Goal: Communication & Community: Answer question/provide support

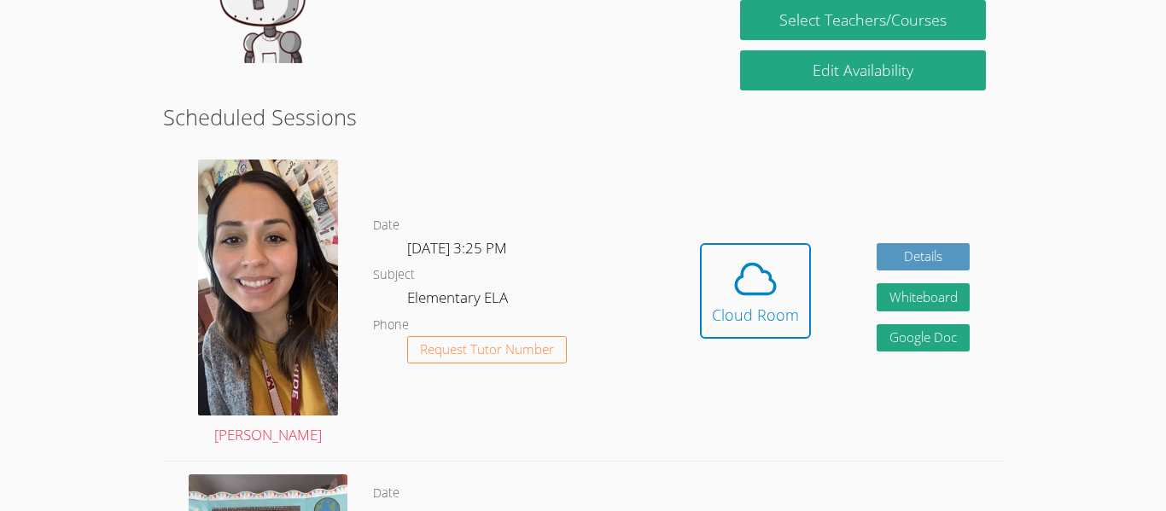
scroll to position [388, 0]
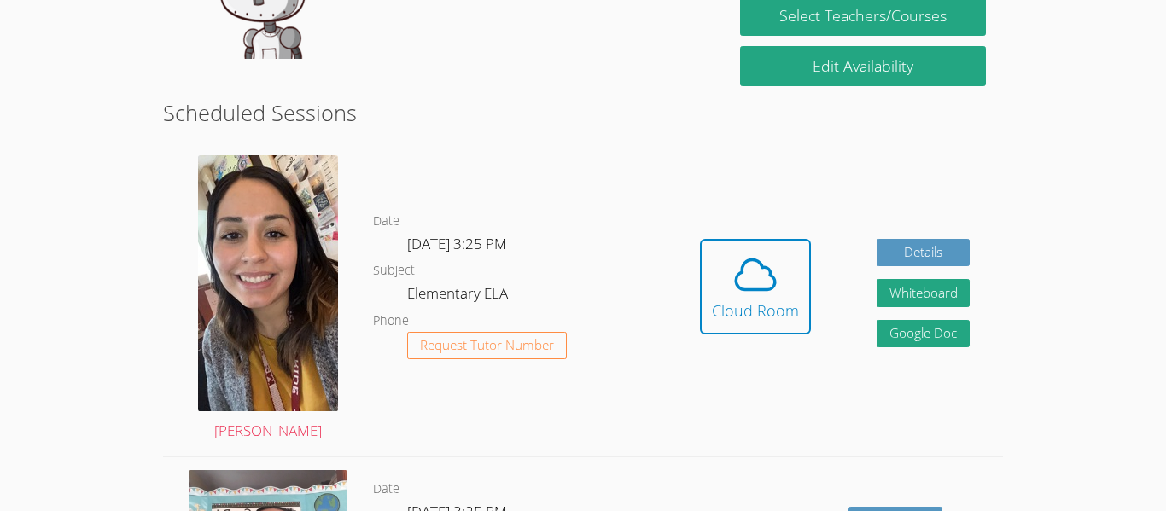
click at [309, 271] on img at bounding box center [268, 283] width 140 height 256
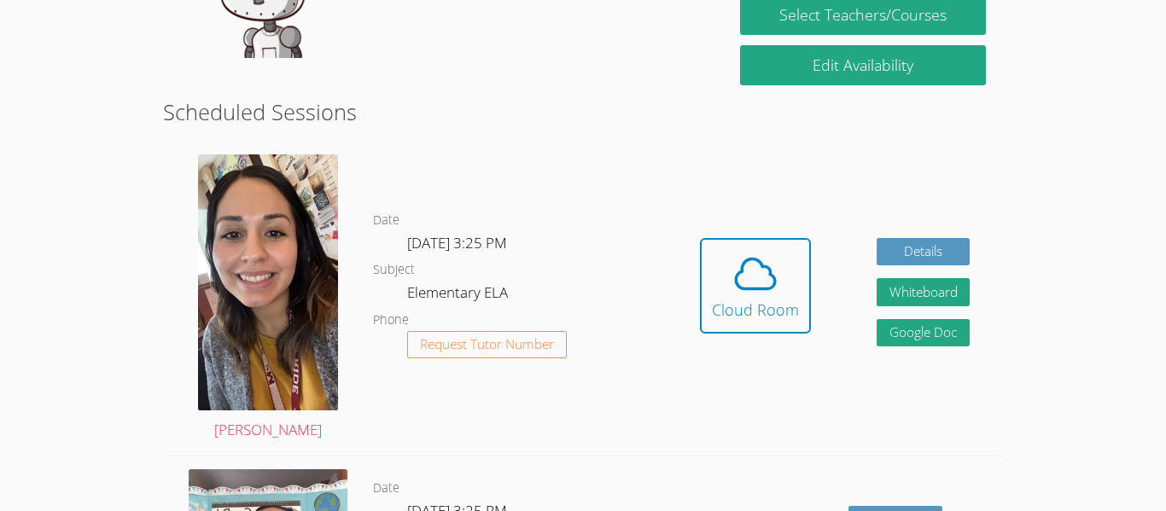
scroll to position [390, 0]
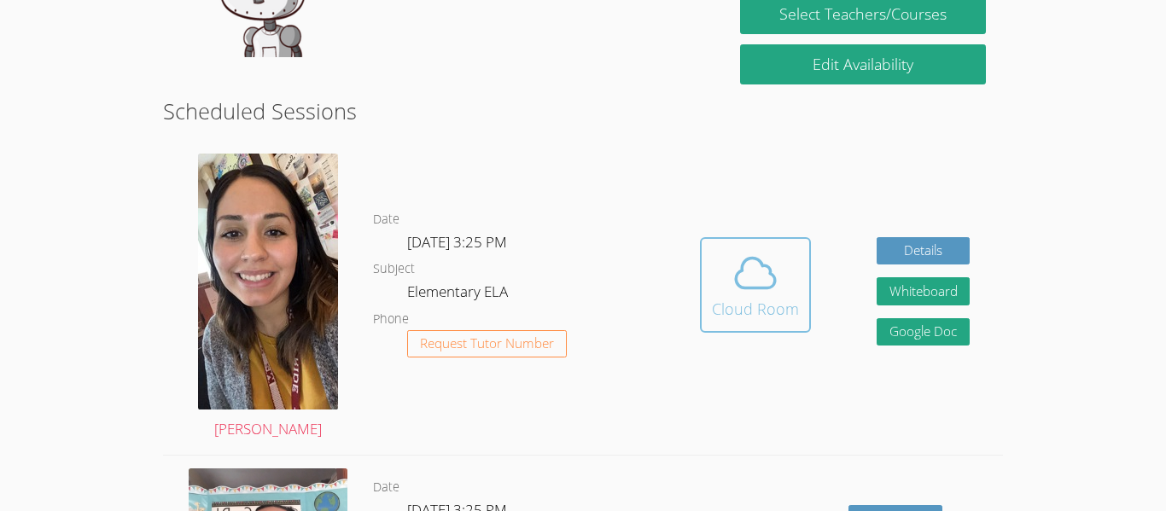
click at [717, 306] on div "Cloud Room" at bounding box center [755, 309] width 87 height 24
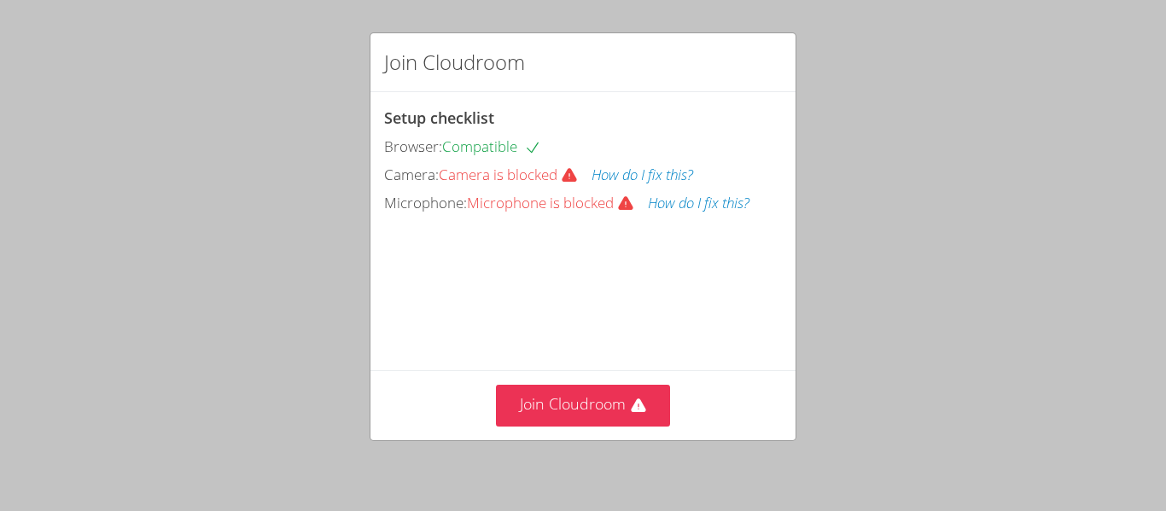
click at [528, 382] on div "Join Cloudroom" at bounding box center [582, 405] width 425 height 70
click at [522, 403] on button "Join Cloudroom" at bounding box center [583, 406] width 175 height 42
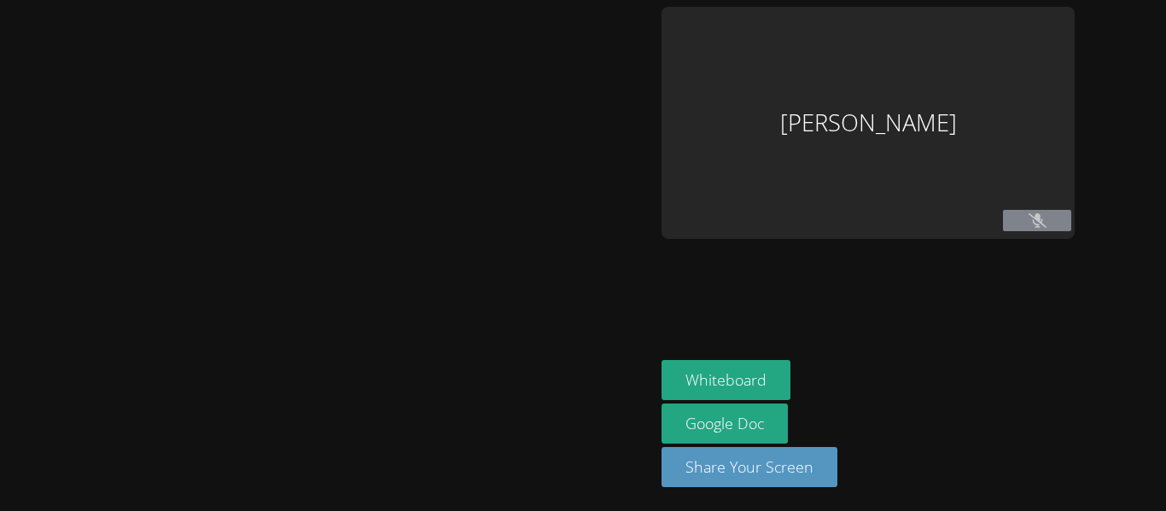
click at [522, 403] on div at bounding box center [327, 256] width 641 height 498
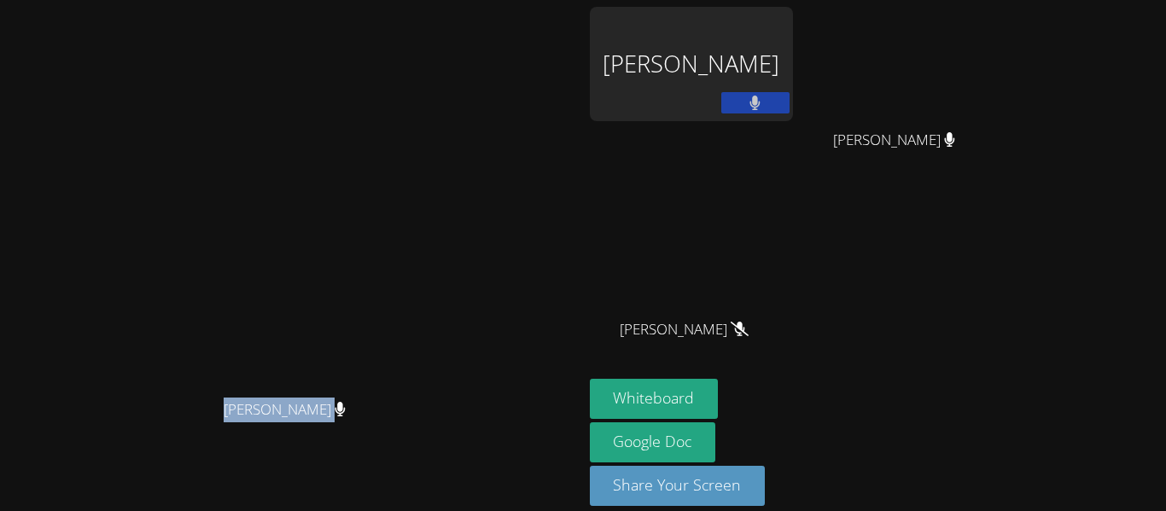
click at [793, 249] on video at bounding box center [691, 253] width 203 height 114
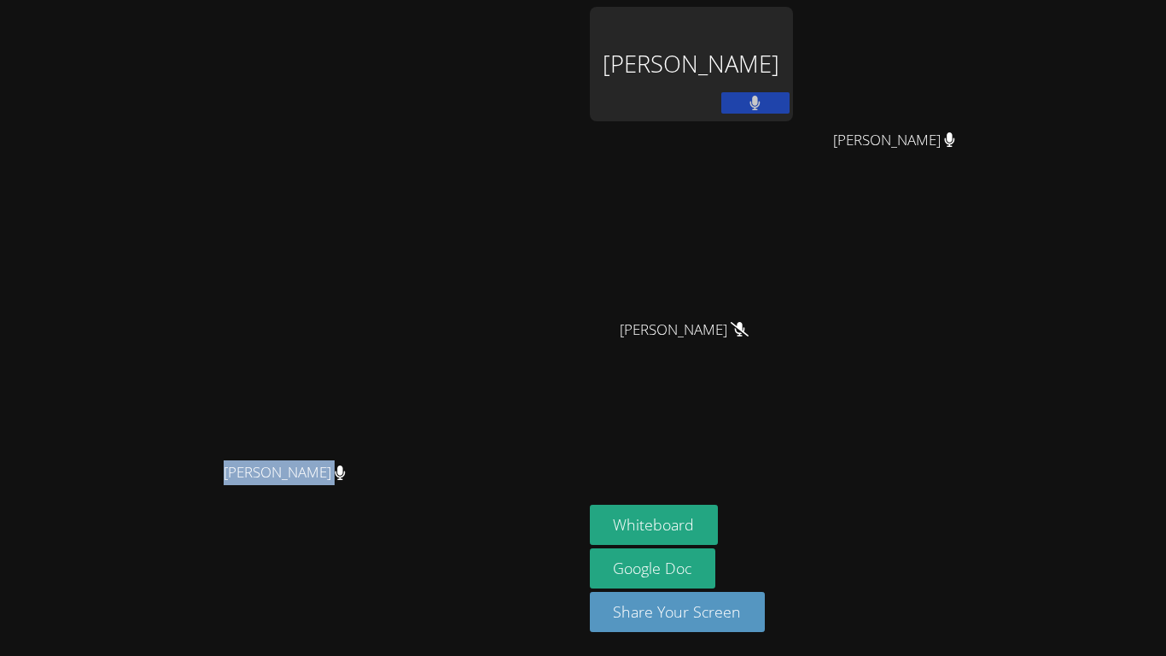
click at [419, 320] on video at bounding box center [291, 294] width 256 height 320
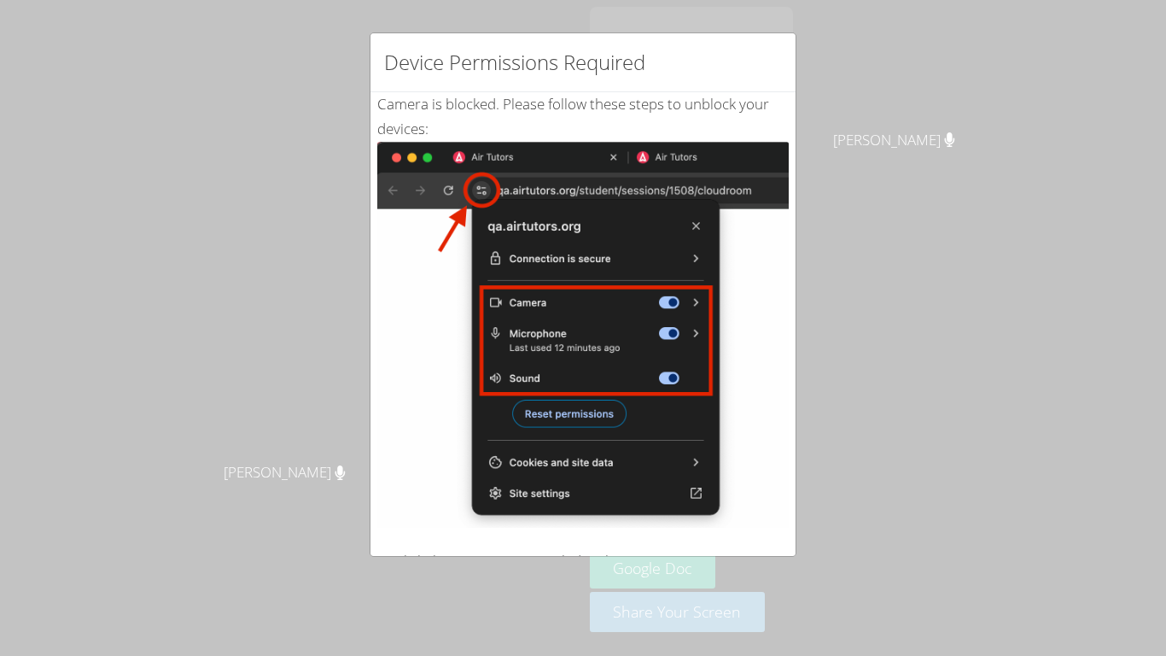
click at [870, 364] on div "Device Permissions Required Camera is blocked . Please follow these steps to un…" at bounding box center [583, 328] width 1166 height 656
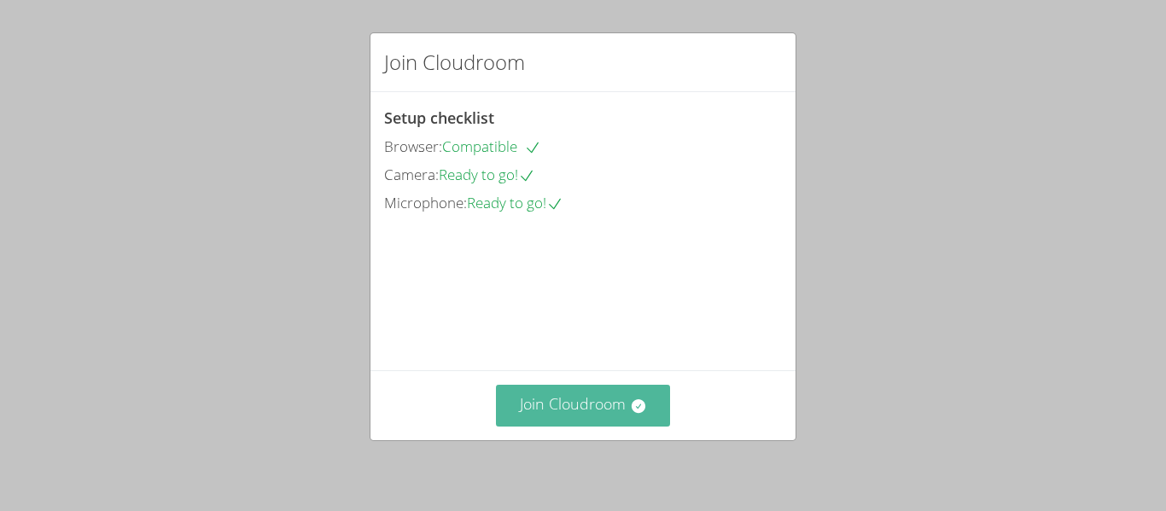
click at [576, 412] on button "Join Cloudroom" at bounding box center [583, 406] width 175 height 42
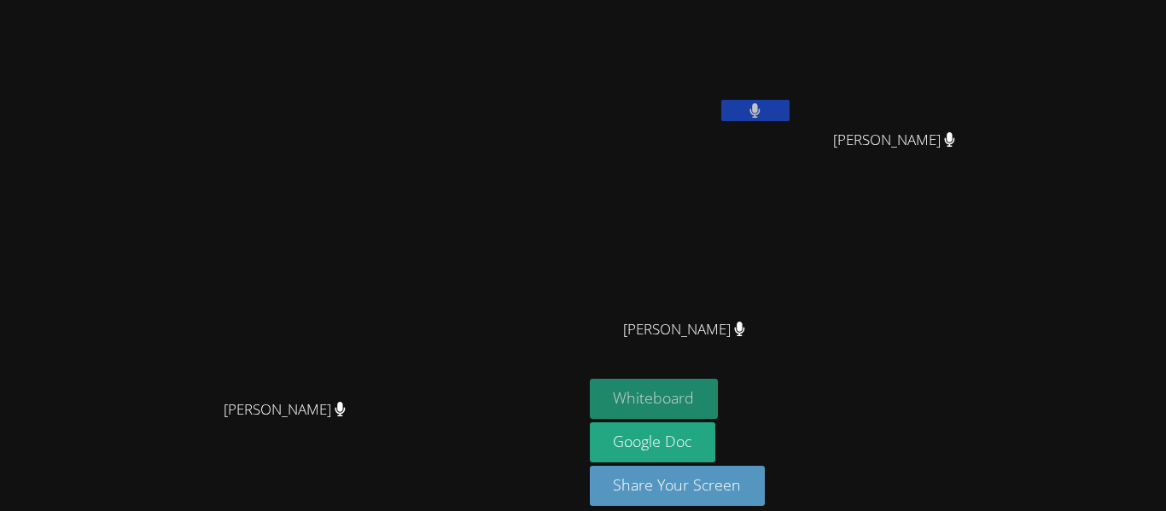
click at [719, 403] on button "Whiteboard" at bounding box center [654, 399] width 129 height 40
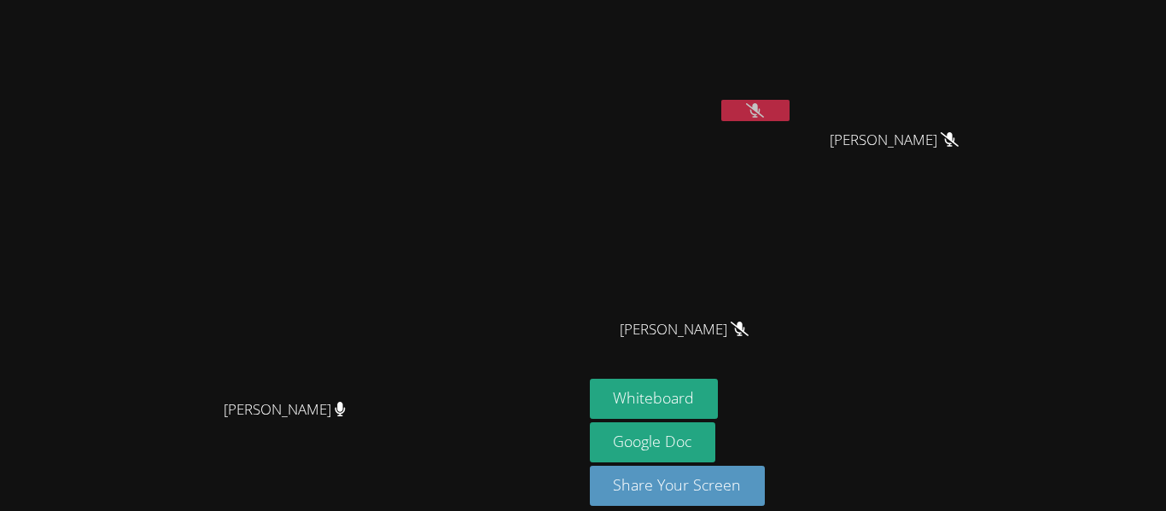
click at [764, 111] on icon at bounding box center [755, 110] width 18 height 15
click at [793, 97] on video at bounding box center [691, 64] width 203 height 114
click at [761, 108] on icon at bounding box center [755, 110] width 10 height 15
click at [790, 117] on button at bounding box center [755, 110] width 68 height 21
click at [790, 111] on button at bounding box center [755, 110] width 68 height 21
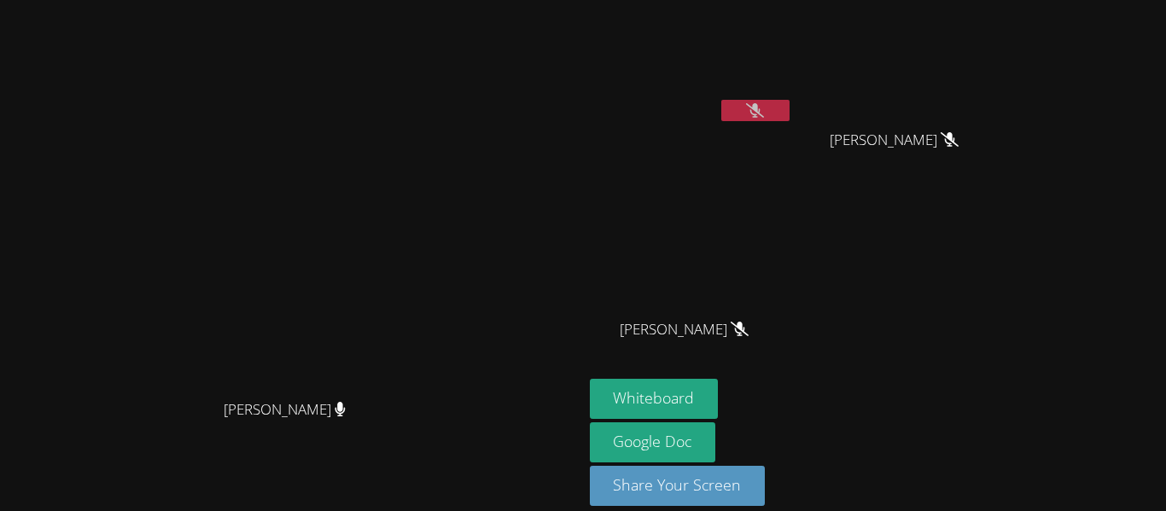
click at [764, 113] on icon at bounding box center [755, 110] width 18 height 15
click at [790, 115] on button at bounding box center [755, 110] width 68 height 21
click at [790, 114] on button at bounding box center [755, 110] width 68 height 21
click at [764, 107] on icon at bounding box center [755, 110] width 18 height 15
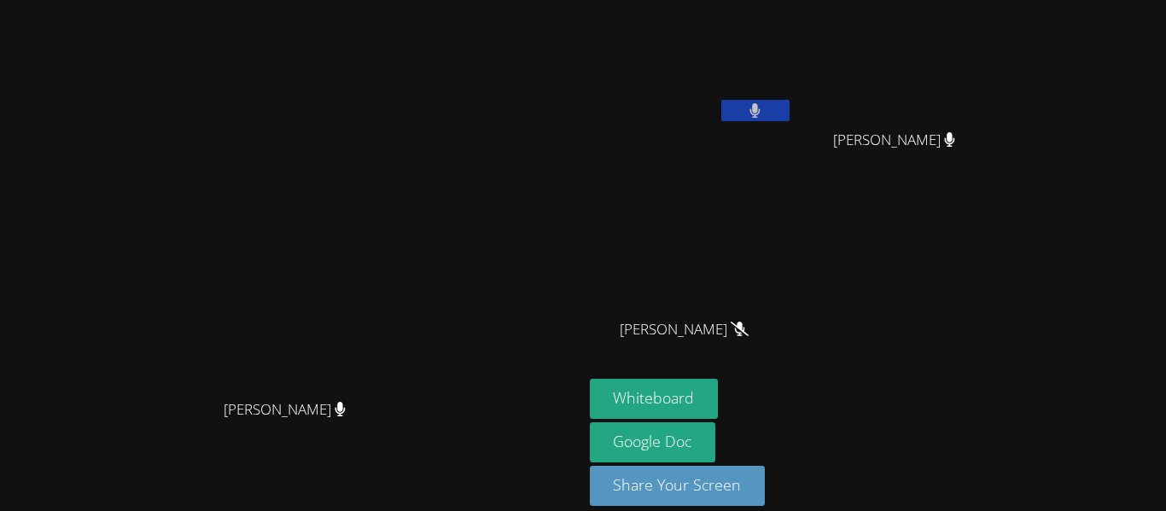
click at [790, 110] on button at bounding box center [755, 110] width 68 height 21
click at [790, 114] on button at bounding box center [755, 110] width 68 height 21
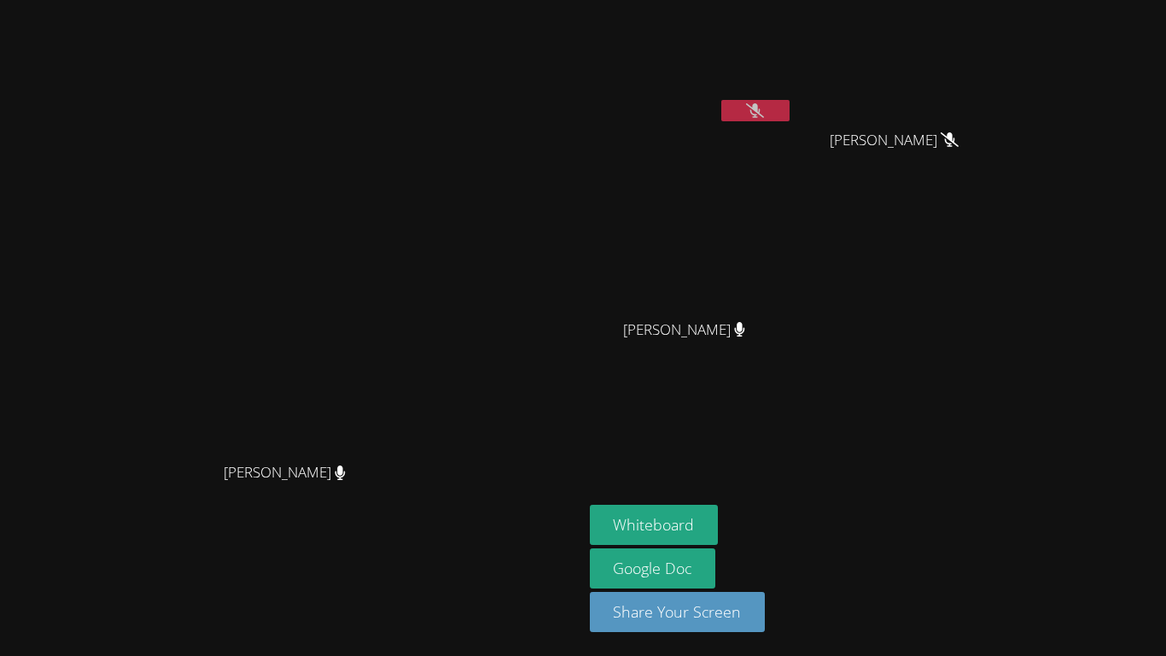
click at [764, 108] on icon at bounding box center [755, 110] width 18 height 15
click at [790, 114] on button at bounding box center [755, 110] width 68 height 21
click at [790, 109] on button at bounding box center [755, 110] width 68 height 21
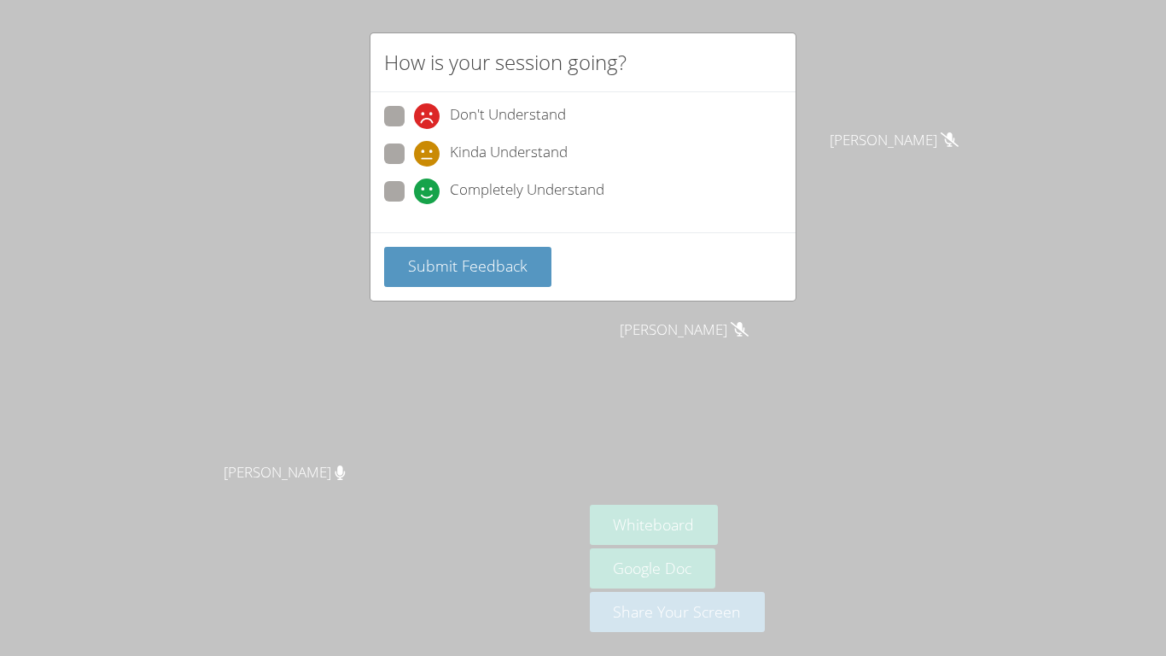
click at [414, 129] on span at bounding box center [414, 129] width 0 height 0
click at [414, 112] on input "Don't Understand" at bounding box center [421, 113] width 15 height 15
radio input "true"
click at [432, 272] on span "Submit Feedback" at bounding box center [468, 265] width 120 height 20
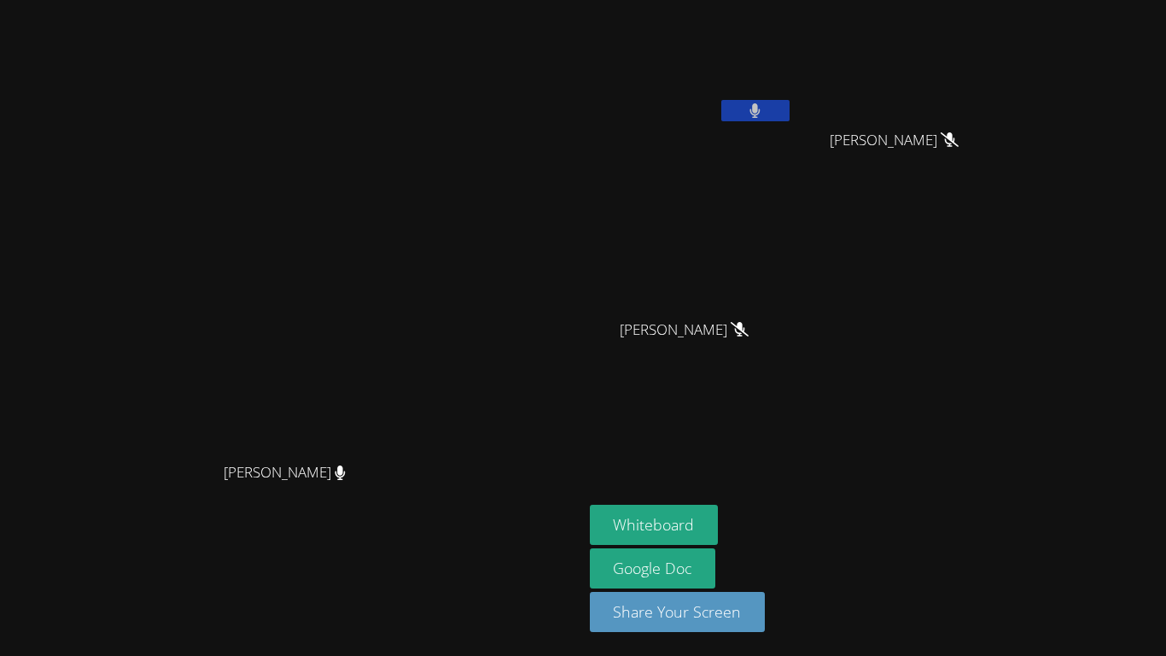
click at [761, 114] on icon at bounding box center [754, 110] width 11 height 15
click at [764, 114] on icon at bounding box center [755, 110] width 18 height 15
click at [761, 114] on icon at bounding box center [754, 110] width 11 height 15
click at [764, 114] on icon at bounding box center [755, 110] width 18 height 15
click at [790, 119] on button at bounding box center [755, 110] width 68 height 21
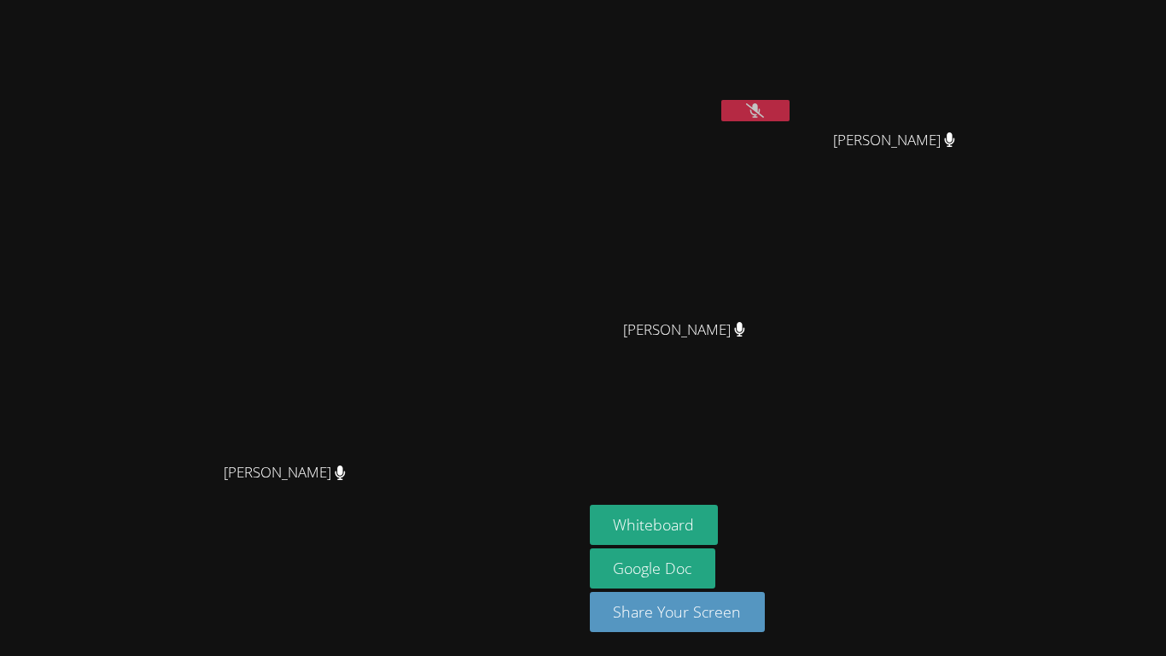
click at [790, 120] on button at bounding box center [755, 110] width 68 height 21
click at [790, 119] on button at bounding box center [755, 110] width 68 height 21
